Goal: Download file/media

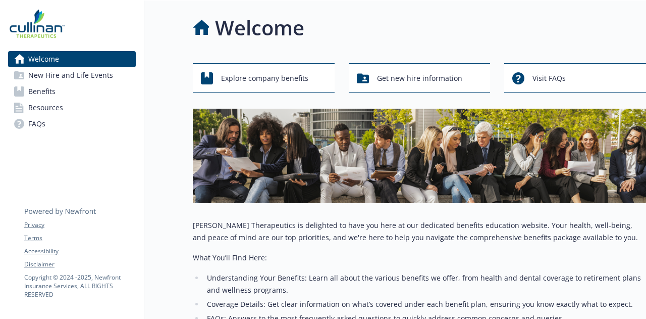
click at [47, 109] on span "Resources" at bounding box center [45, 107] width 35 height 16
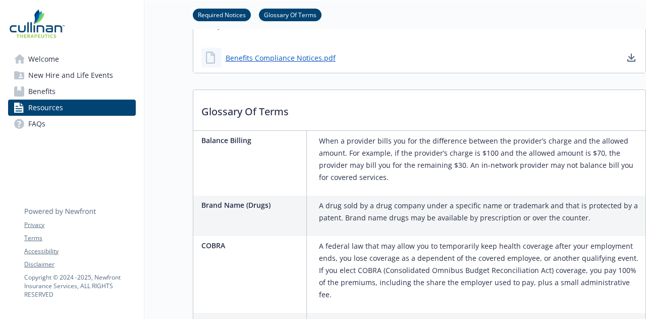
scroll to position [93, 0]
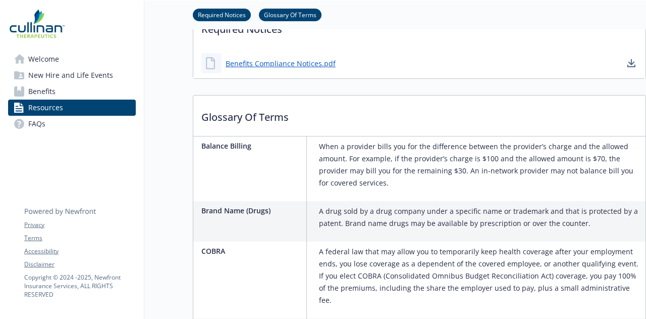
click at [51, 89] on span "Benefits" at bounding box center [41, 91] width 27 height 16
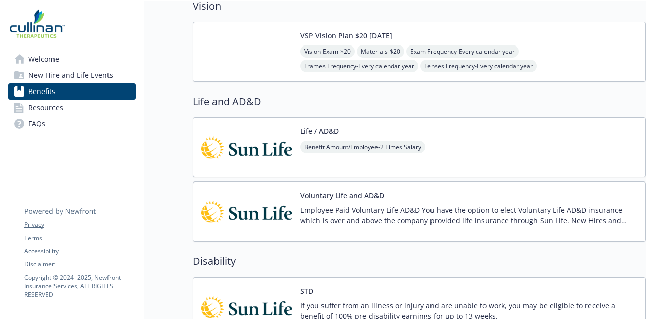
scroll to position [446, 0]
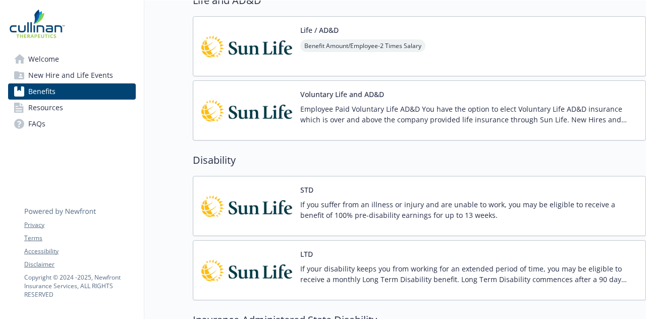
click at [316, 199] on p "If you suffer from an illness or injury and are unable to work, you may be elig…" at bounding box center [468, 209] width 337 height 21
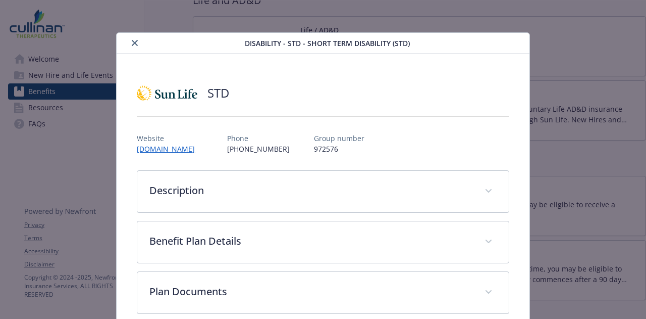
scroll to position [15, 0]
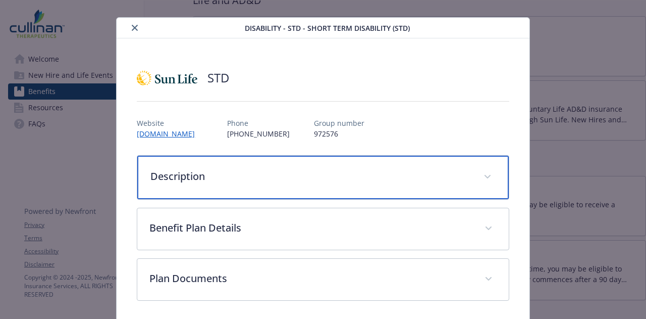
click at [307, 184] on div "Description" at bounding box center [322, 177] width 371 height 43
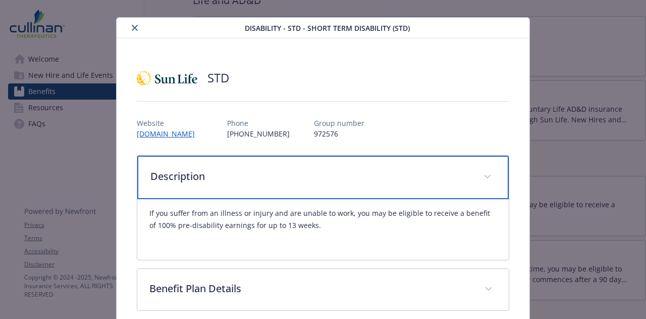
scroll to position [113, 0]
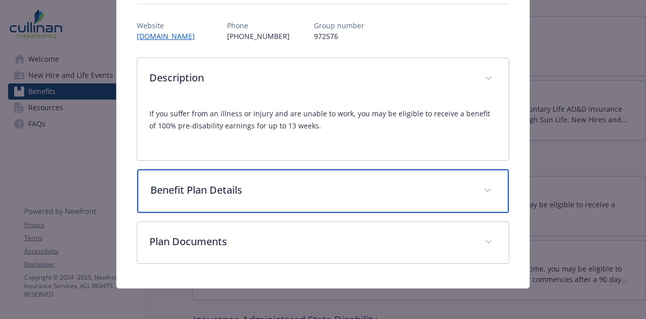
click at [288, 198] on div "Benefit Plan Details" at bounding box center [322, 190] width 371 height 43
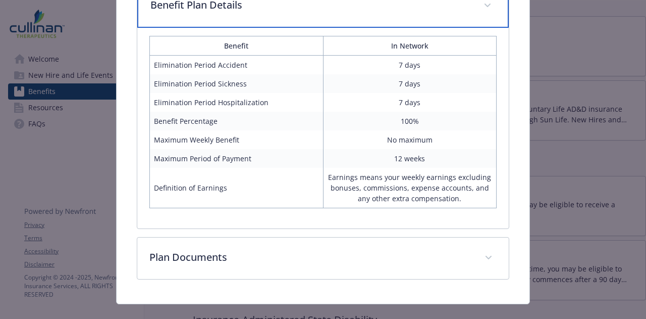
scroll to position [313, 0]
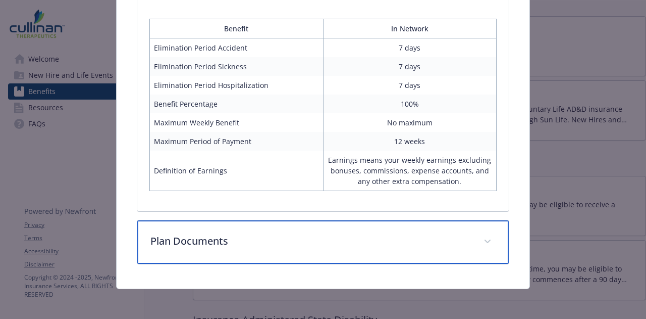
click at [365, 243] on p "Plan Documents" at bounding box center [310, 240] width 321 height 15
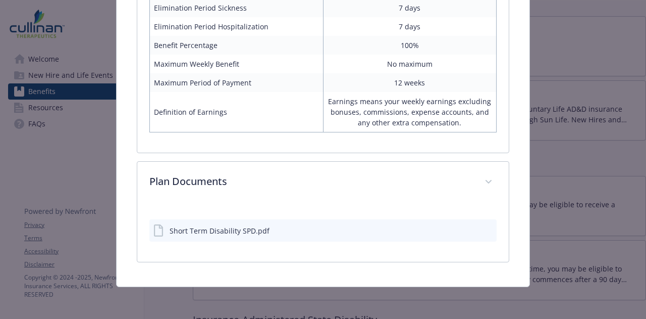
scroll to position [369, 0]
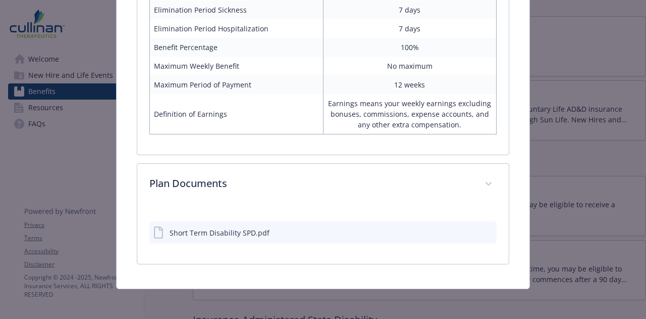
click at [219, 231] on div "Short Term Disability SPD.pdf" at bounding box center [220, 232] width 100 height 11
click at [467, 229] on icon "download file" at bounding box center [471, 232] width 8 height 8
